Goal: Task Accomplishment & Management: Use online tool/utility

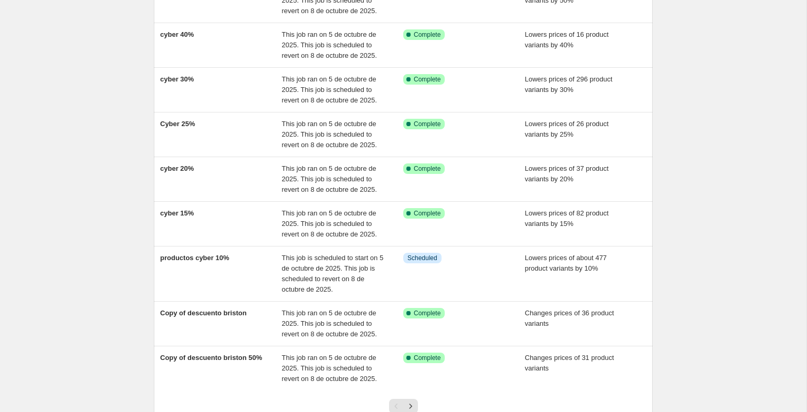
scroll to position [175, 0]
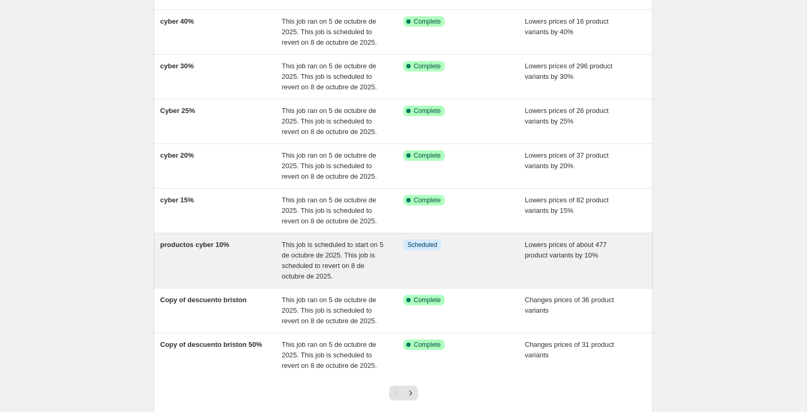
click at [298, 256] on span "This job is scheduled to start on 5 de octubre de 2025. This job is scheduled t…" at bounding box center [333, 259] width 102 height 39
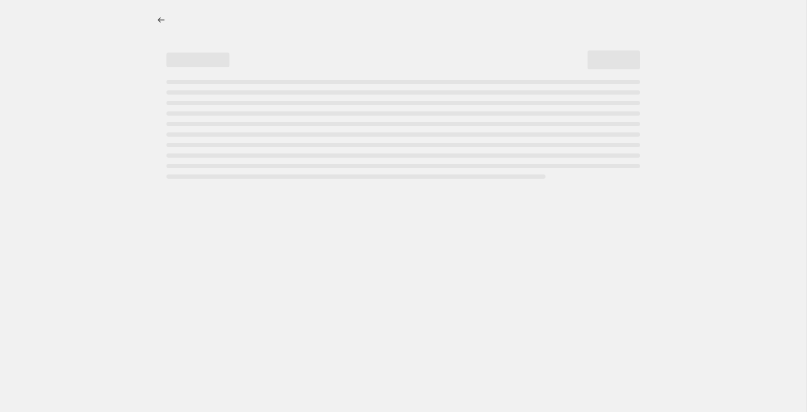
select select "percentage"
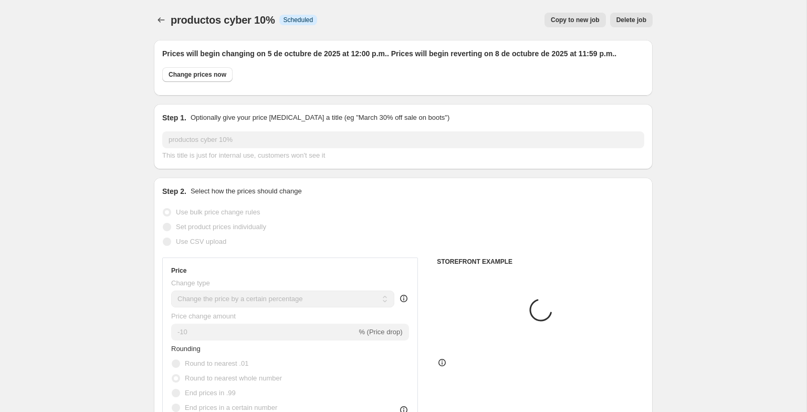
select select "tag"
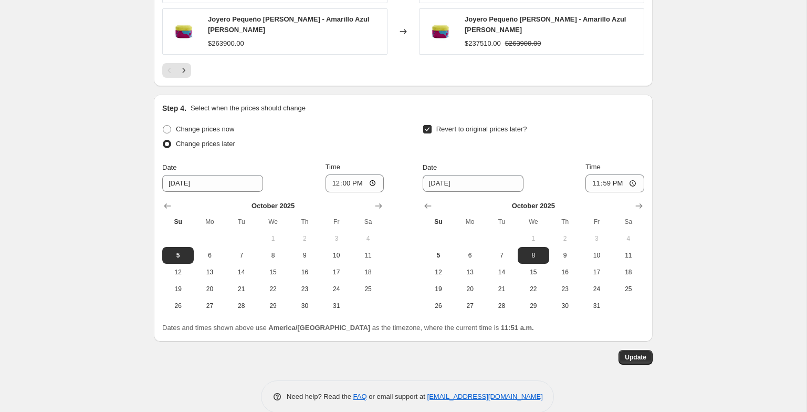
scroll to position [992, 0]
click at [354, 179] on input "12:00" at bounding box center [355, 184] width 59 height 18
click at [331, 180] on input "12:00" at bounding box center [355, 184] width 59 height 18
type input "11:52"
click at [641, 354] on span "Update" at bounding box center [636, 358] width 22 height 8
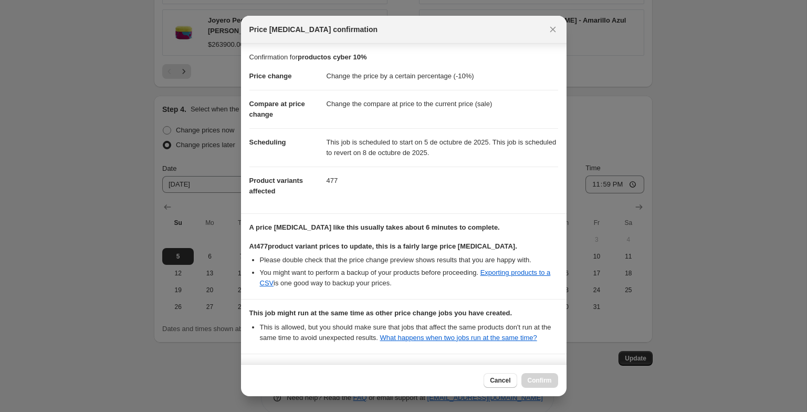
scroll to position [161, 0]
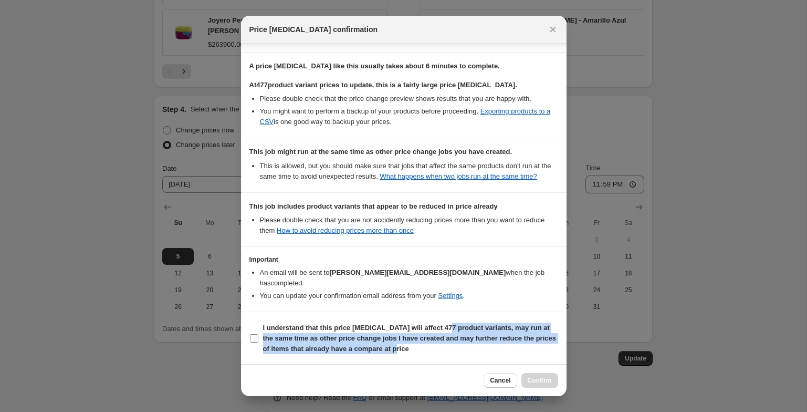
drag, startPoint x: 457, startPoint y: 348, endPoint x: 456, endPoint y: 339, distance: 9.1
click at [456, 339] on span "I understand that this price [MEDICAL_DATA] will affect 477 product variants, m…" at bounding box center [410, 338] width 295 height 32
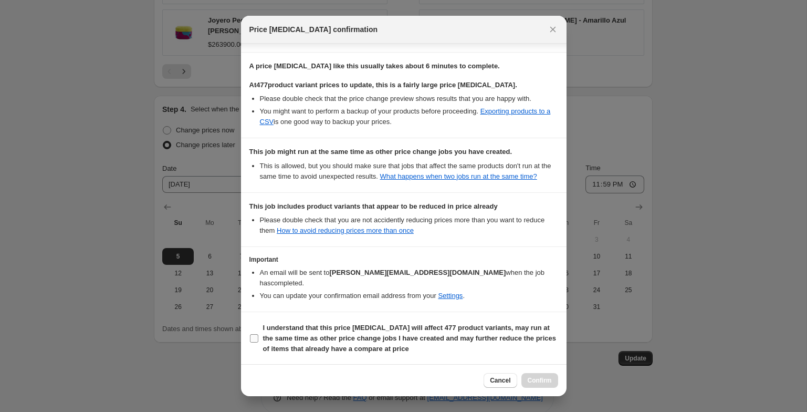
click at [464, 323] on span "I understand that this price [MEDICAL_DATA] will affect 477 product variants, m…" at bounding box center [410, 338] width 295 height 32
click at [258, 334] on input "I understand that this price [MEDICAL_DATA] will affect 477 product variants, m…" at bounding box center [254, 338] width 8 height 8
checkbox input "true"
click at [526, 383] on button "Confirm" at bounding box center [539, 380] width 37 height 15
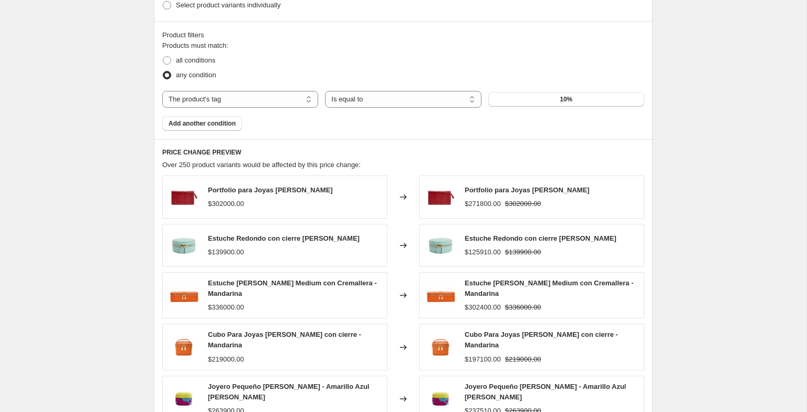
scroll to position [0, 0]
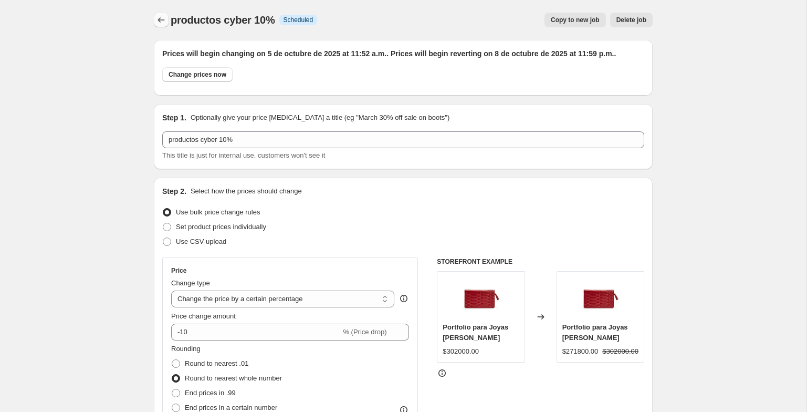
click at [162, 18] on icon "Price change jobs" at bounding box center [161, 20] width 11 height 11
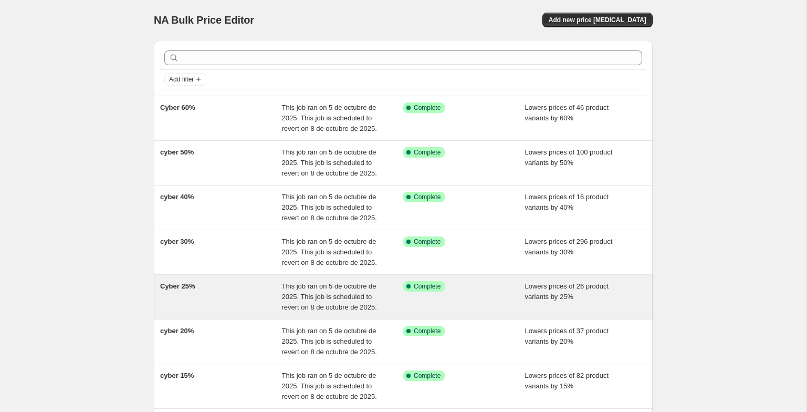
scroll to position [245, 0]
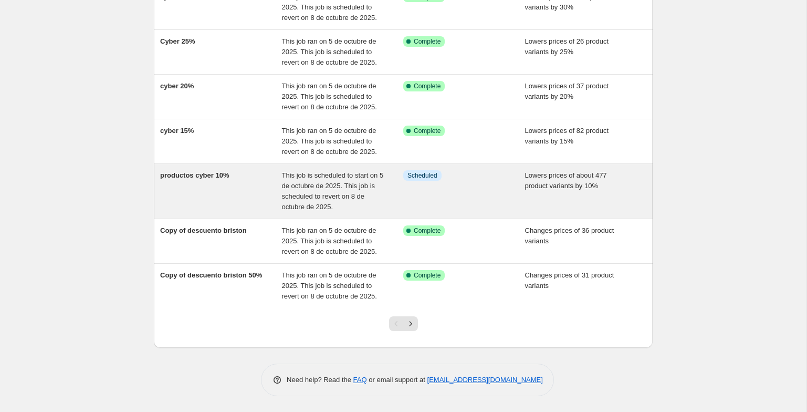
click at [220, 201] on div "productos cyber 10%" at bounding box center [221, 191] width 122 height 42
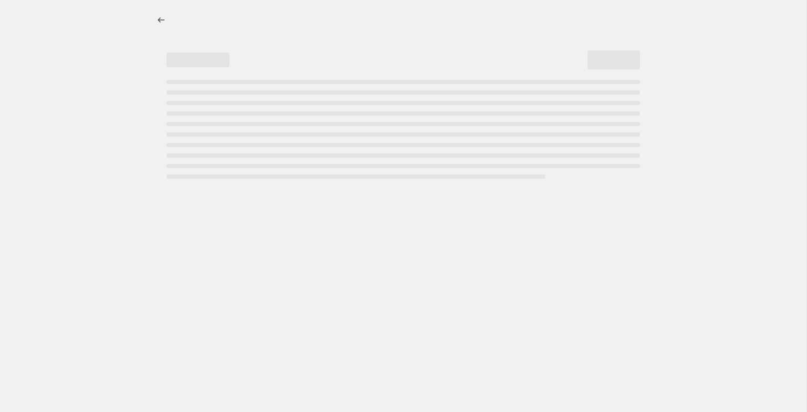
select select "percentage"
select select "tag"
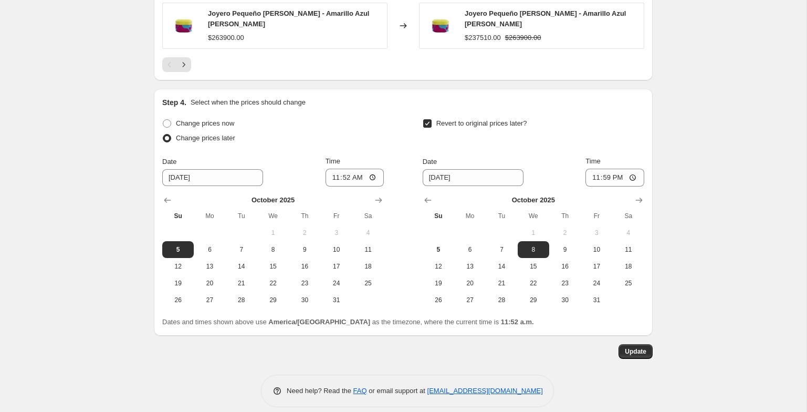
scroll to position [1003, 0]
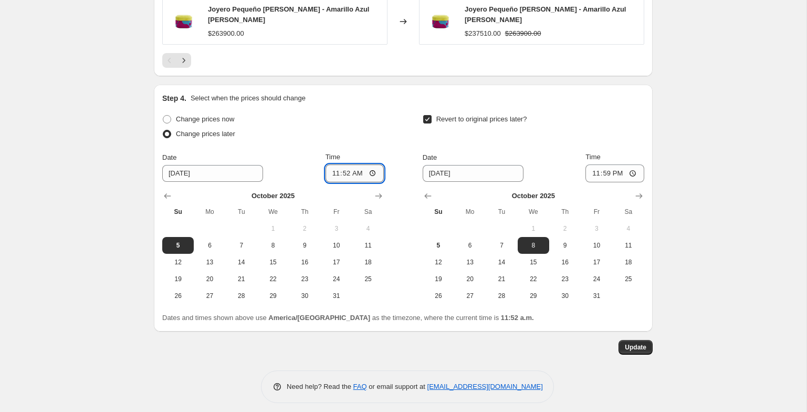
click at [341, 168] on input "11:52" at bounding box center [355, 173] width 59 height 18
type input "11:54"
click at [393, 170] on div "Change prices now Change prices later Date [DATE] Time 11:54 [DATE] Su Mo Tu We…" at bounding box center [403, 208] width 482 height 192
click at [633, 340] on button "Update" at bounding box center [635, 347] width 34 height 15
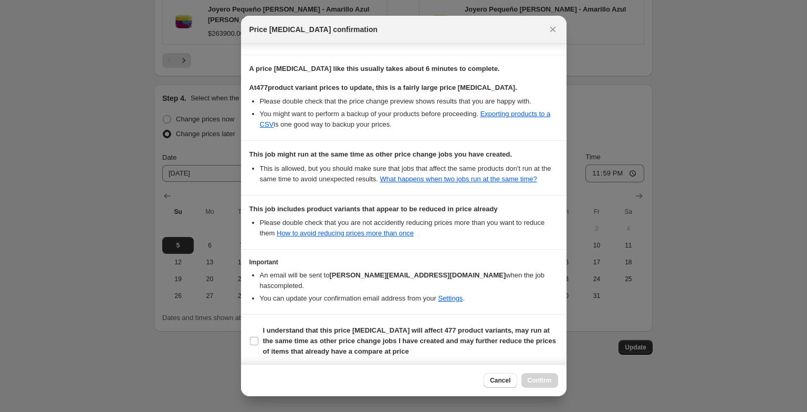
scroll to position [161, 0]
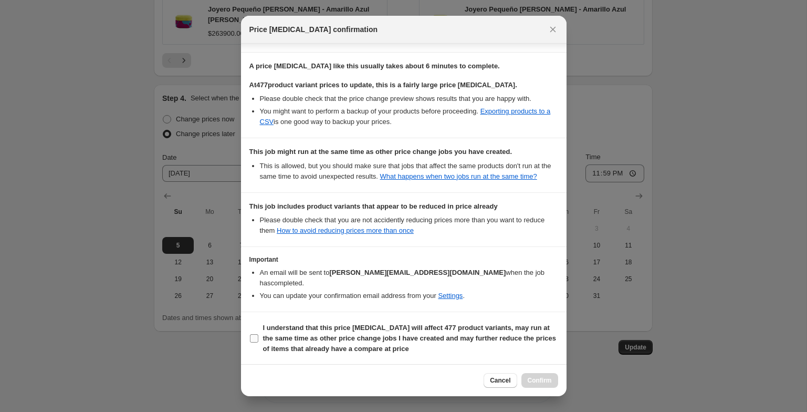
click at [424, 334] on b "I understand that this price [MEDICAL_DATA] will affect 477 product variants, m…" at bounding box center [409, 337] width 293 height 29
click at [258, 334] on input "I understand that this price [MEDICAL_DATA] will affect 477 product variants, m…" at bounding box center [254, 338] width 8 height 8
checkbox input "true"
click at [541, 376] on button "Confirm" at bounding box center [539, 380] width 37 height 15
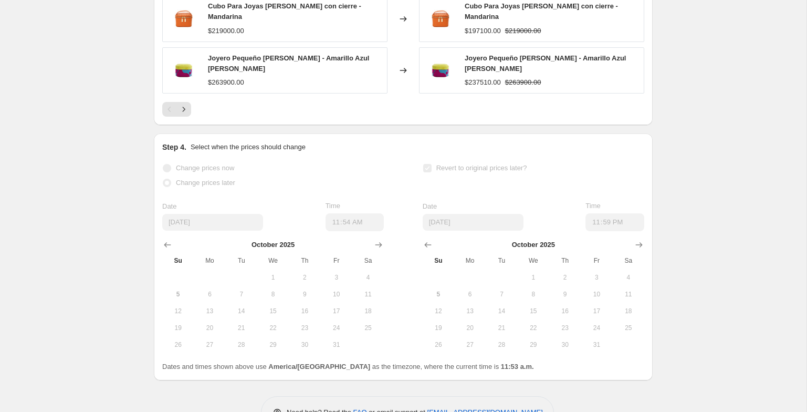
scroll to position [991, 0]
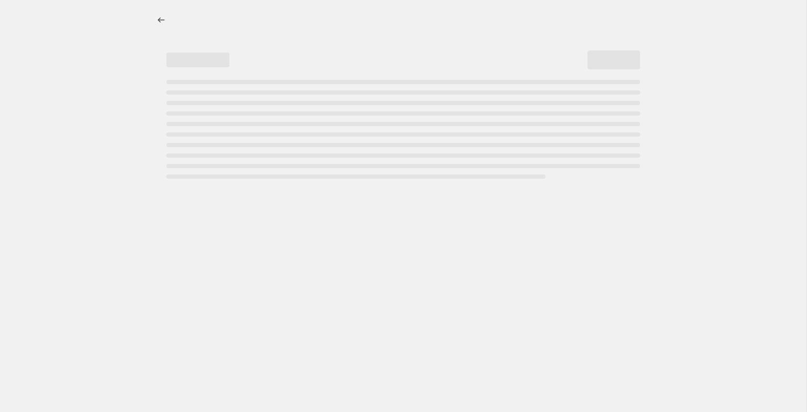
select select "percentage"
select select "tag"
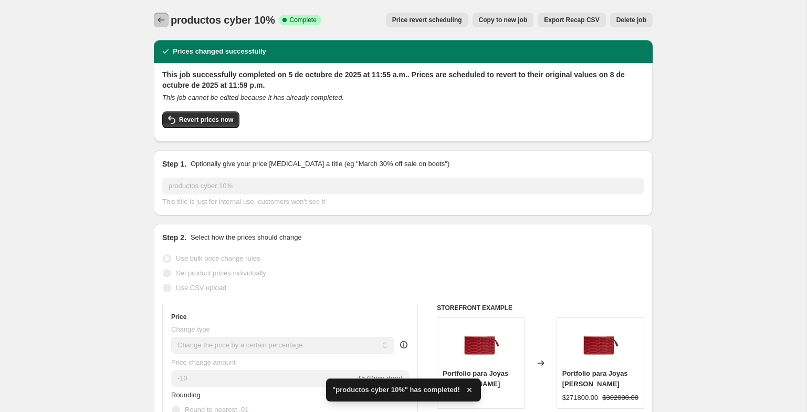
click at [156, 18] on icon "Price change jobs" at bounding box center [161, 20] width 11 height 11
